Goal: Share content

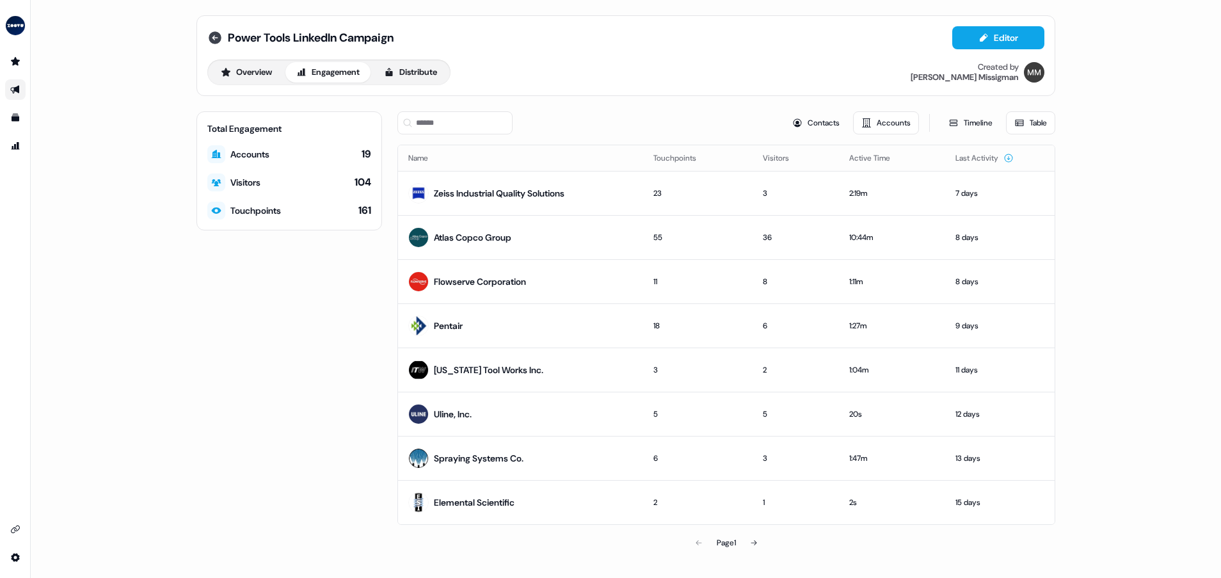
click at [212, 42] on icon at bounding box center [215, 37] width 13 height 13
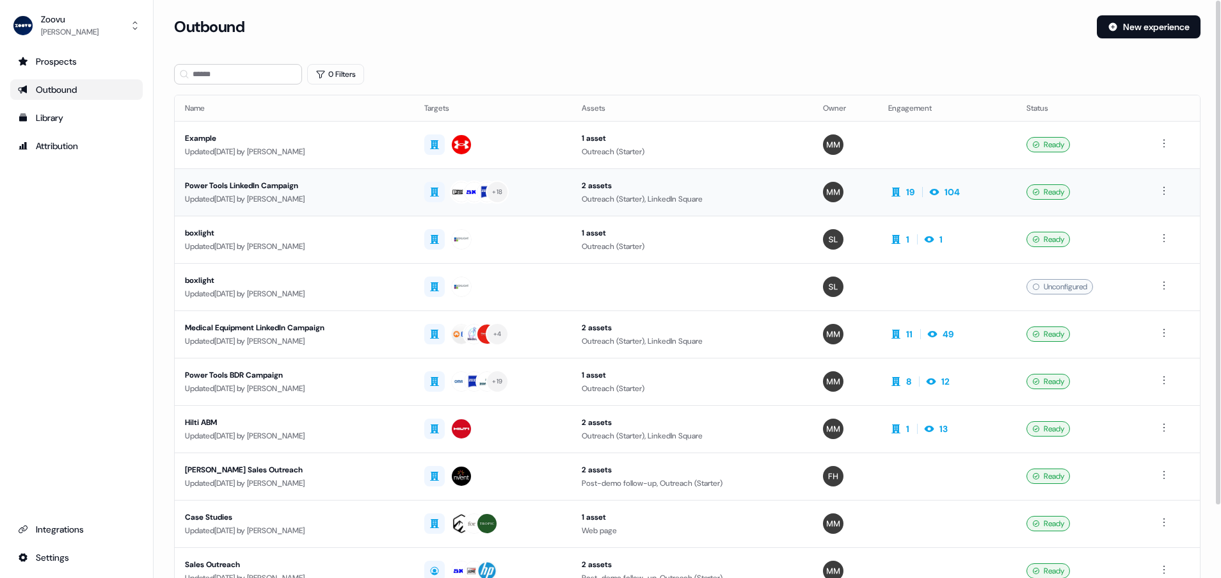
click at [299, 189] on div "Power Tools LinkedIn Campaign" at bounding box center [294, 185] width 219 height 13
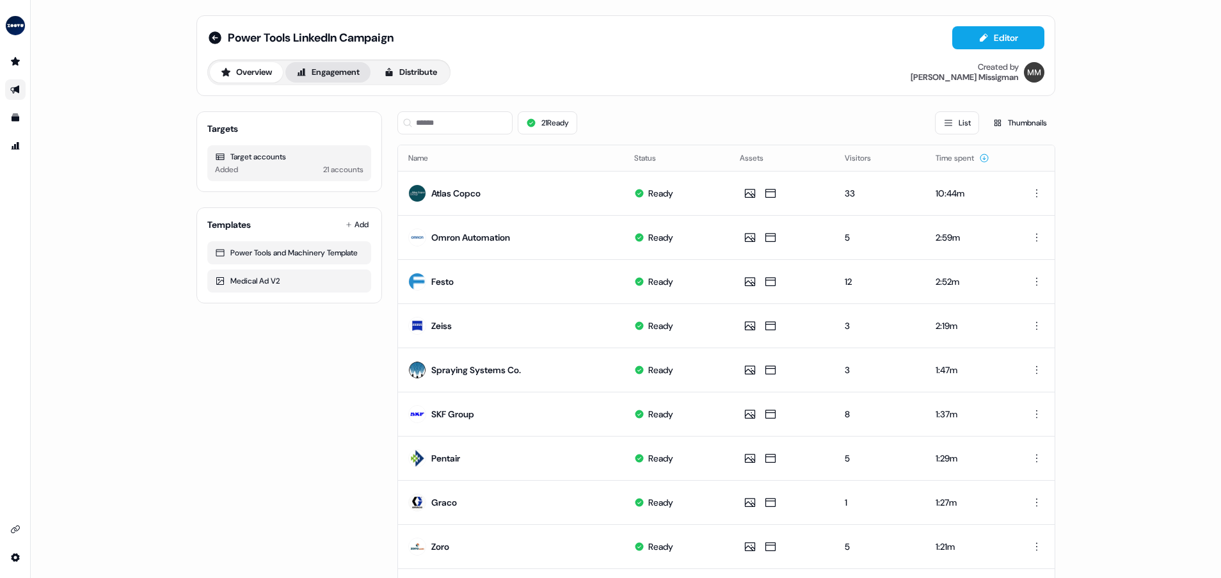
click at [342, 74] on button "Engagement" at bounding box center [327, 72] width 85 height 20
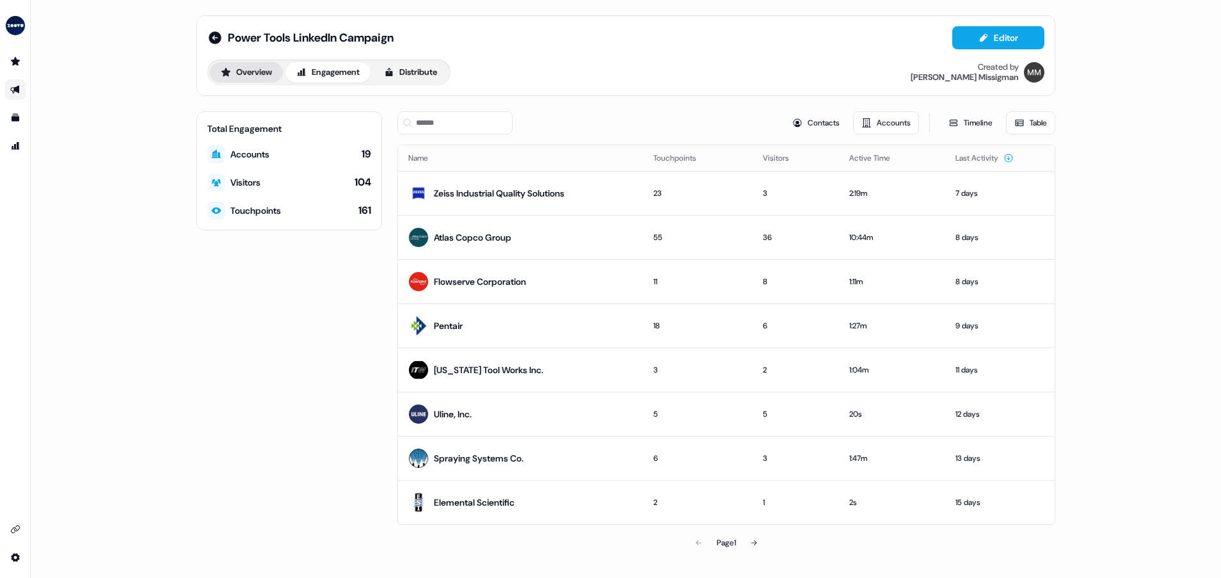
click at [246, 79] on button "Overview" at bounding box center [246, 72] width 73 height 20
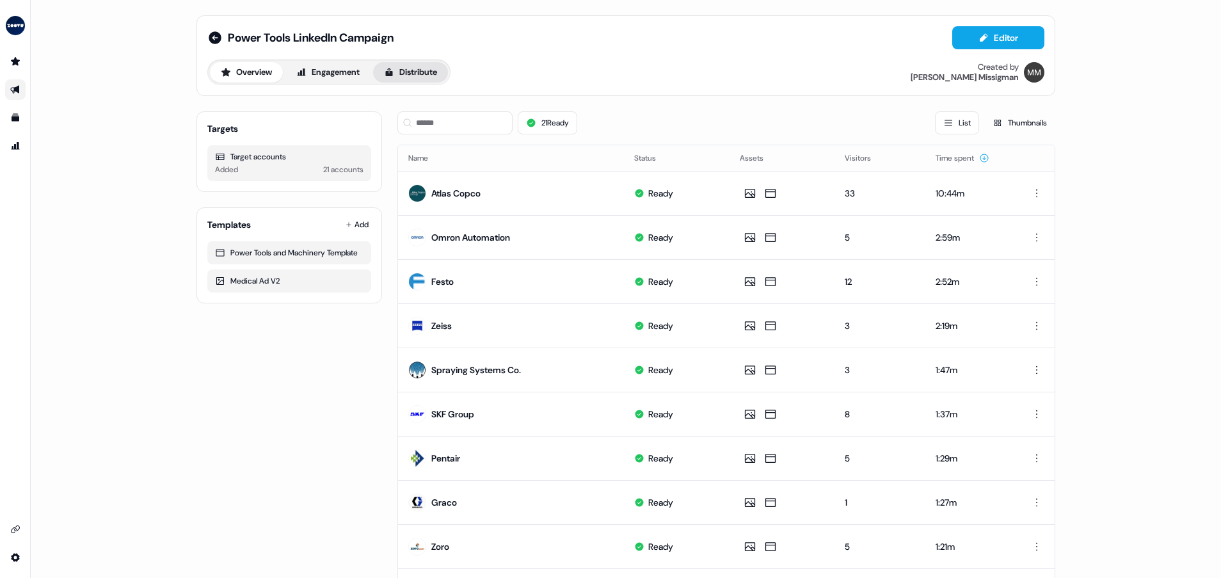
click at [401, 70] on button "Distribute" at bounding box center [410, 72] width 75 height 20
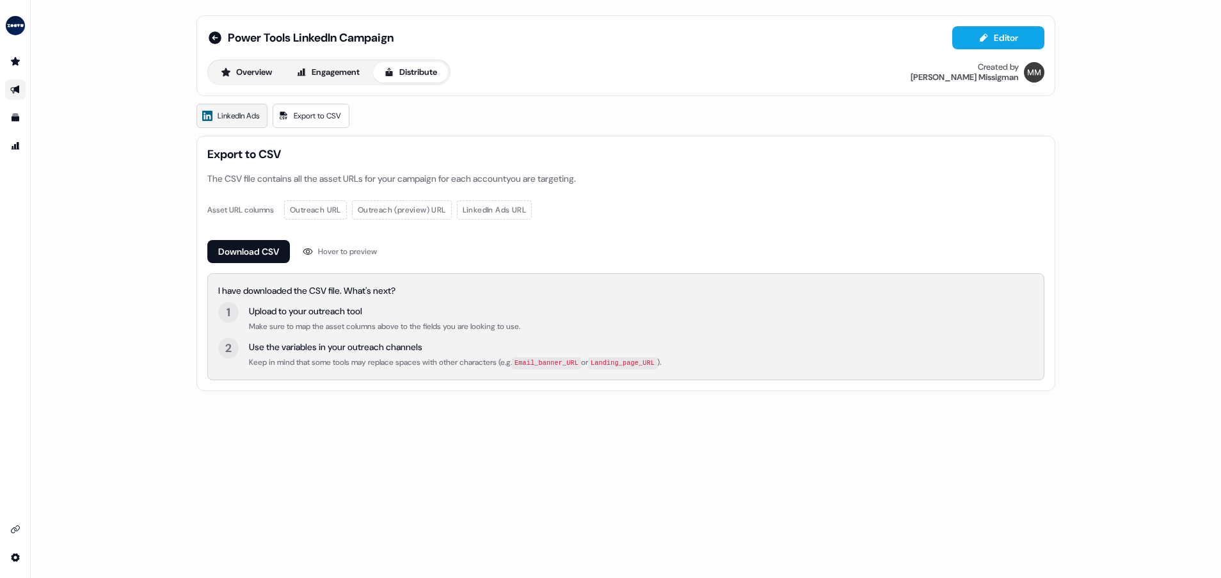
click at [250, 121] on span "LinkedIn Ads" at bounding box center [239, 115] width 42 height 13
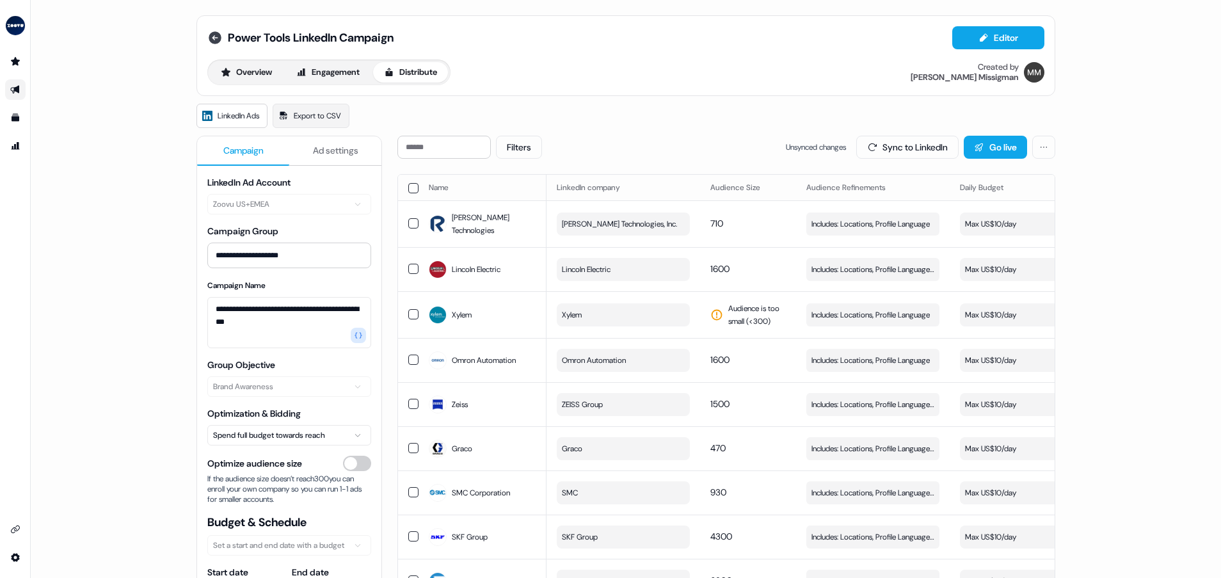
click at [211, 34] on icon at bounding box center [215, 37] width 13 height 13
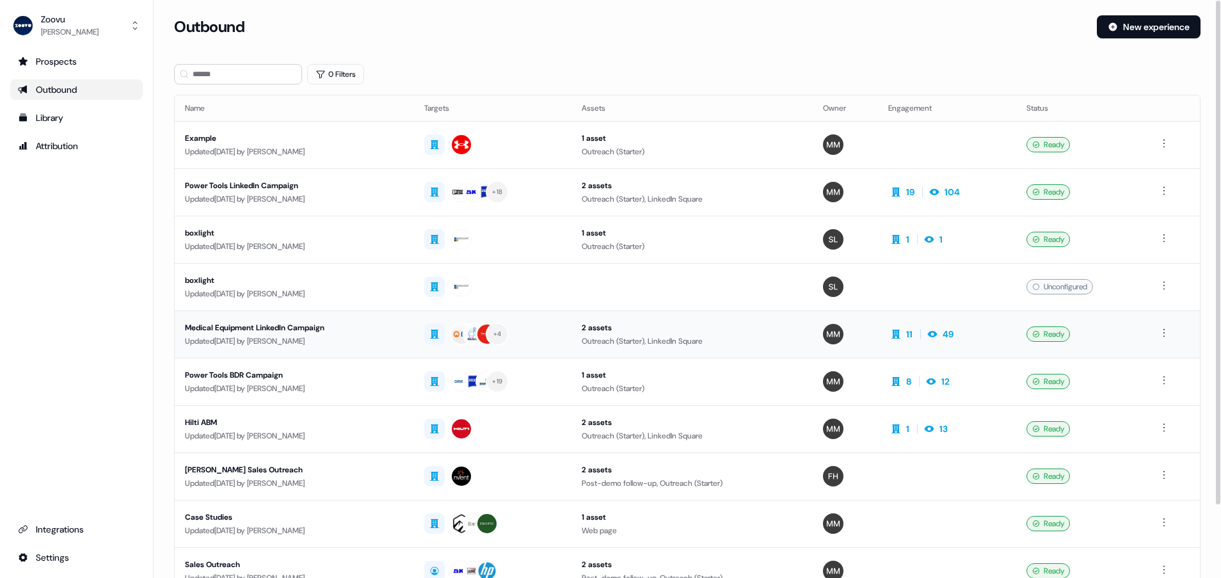
click at [287, 340] on div "Updated [DATE] by [PERSON_NAME]" at bounding box center [294, 341] width 219 height 13
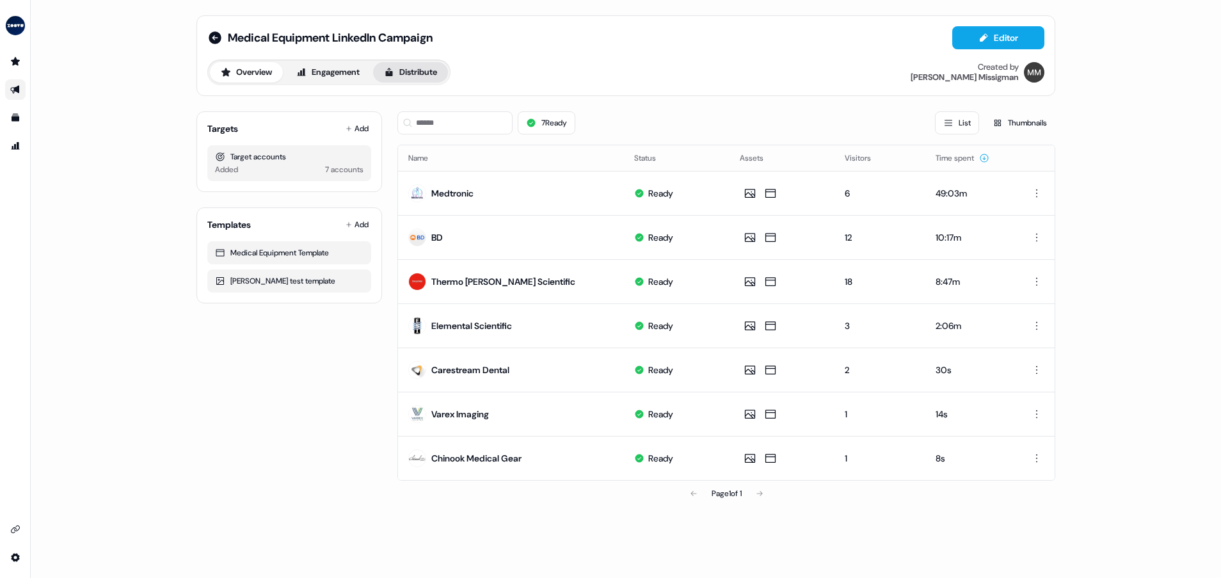
click at [431, 70] on button "Distribute" at bounding box center [410, 72] width 75 height 20
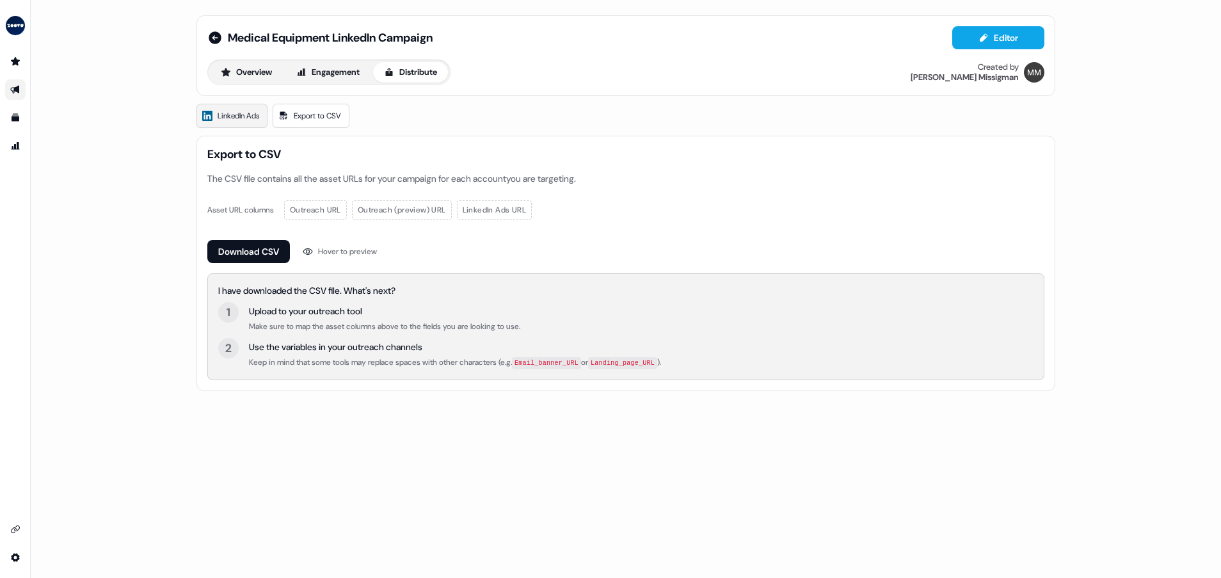
click at [256, 123] on link "LinkedIn Ads" at bounding box center [232, 116] width 71 height 24
